Goal: Transaction & Acquisition: Purchase product/service

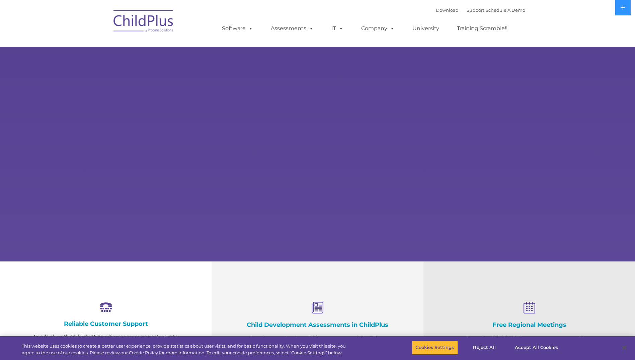
select select "MEDIUM"
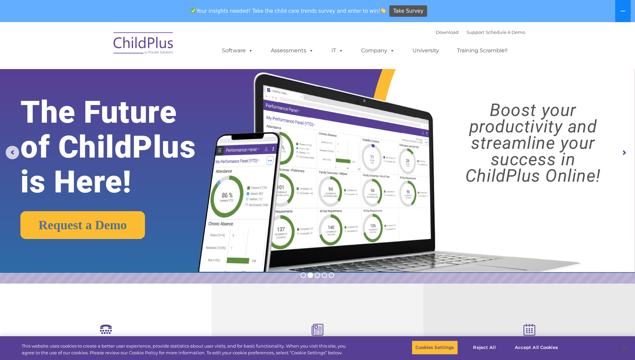
click at [628, 8] on button at bounding box center [622, 11] width 15 height 22
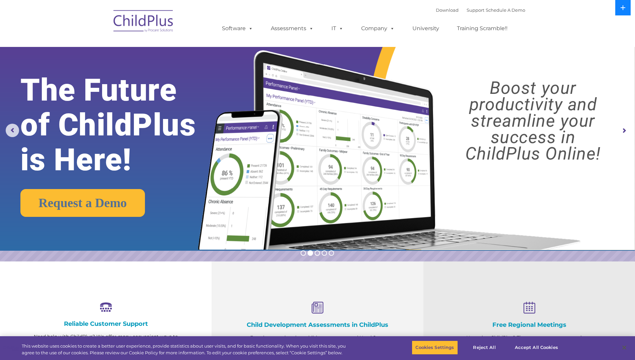
click at [628, 8] on button at bounding box center [622, 7] width 15 height 15
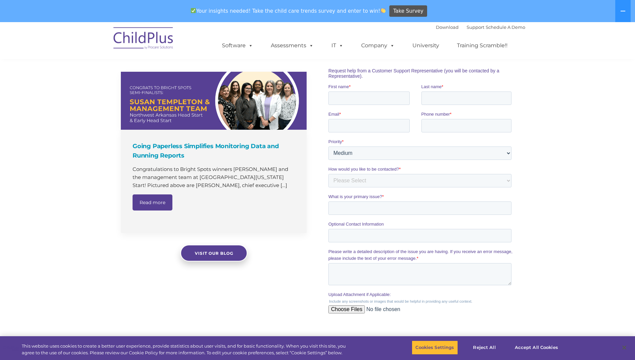
scroll to position [318, 0]
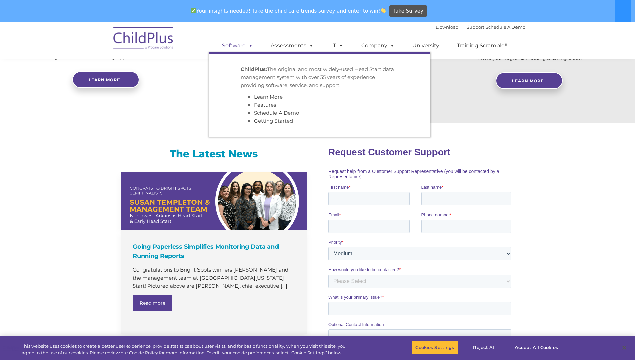
click at [234, 41] on link "Software" at bounding box center [237, 45] width 45 height 13
click at [249, 46] on span at bounding box center [249, 45] width 7 height 6
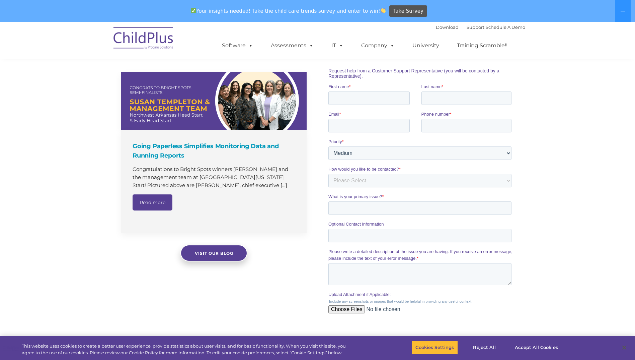
scroll to position [586, 0]
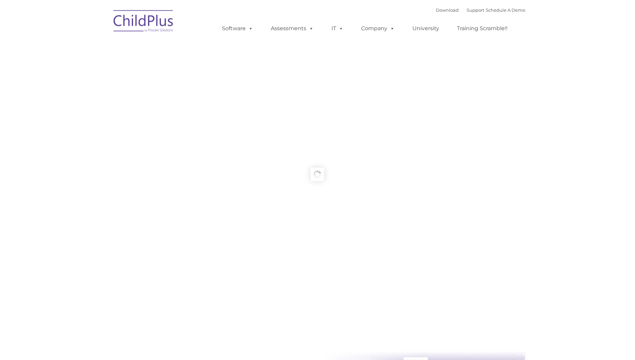
type input ""
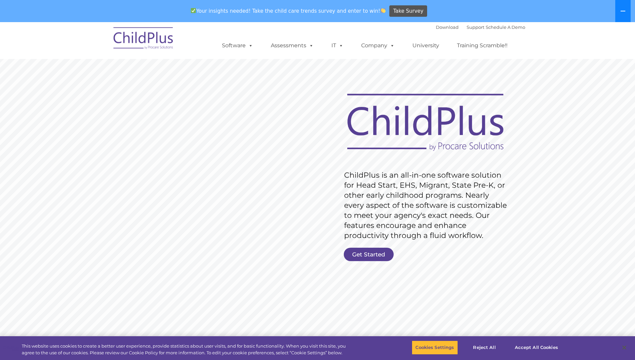
click at [620, 7] on button at bounding box center [622, 11] width 15 height 22
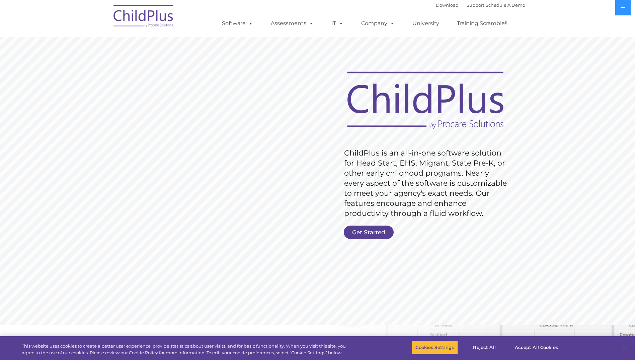
drag, startPoint x: 368, startPoint y: 224, endPoint x: 363, endPoint y: 231, distance: 8.4
click at [364, 230] on rs-slide "Request Pricing ChildPlus is an all-in-one software solution for Head Start, EH…" at bounding box center [317, 173] width 635 height 301
click at [363, 232] on link "Get Started" at bounding box center [369, 231] width 50 height 13
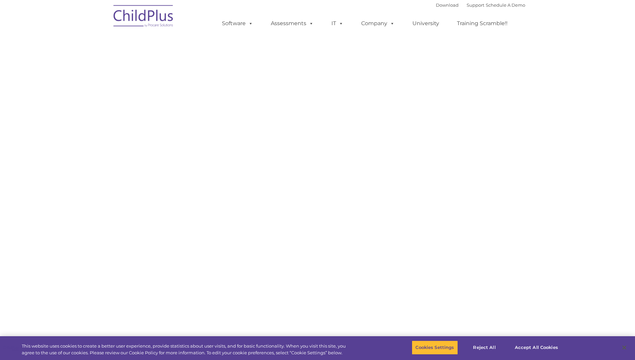
select select "MEDIUM"
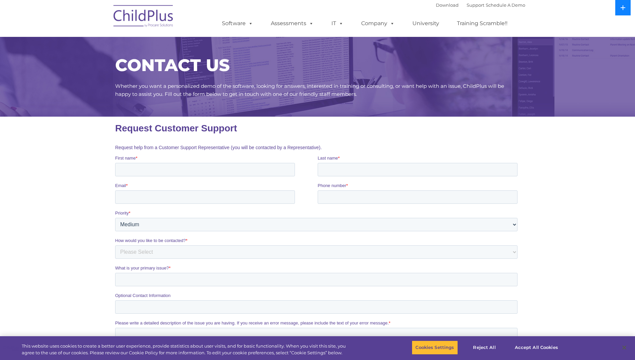
click at [622, 8] on icon at bounding box center [623, 7] width 5 height 5
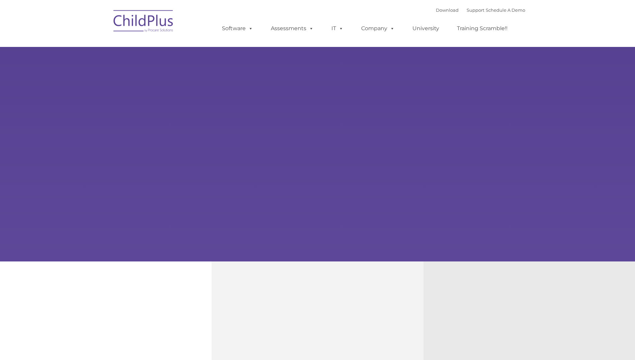
type input ""
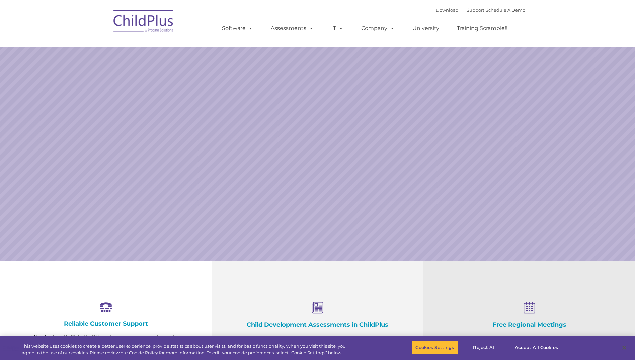
select select "MEDIUM"
